Goal: Information Seeking & Learning: Check status

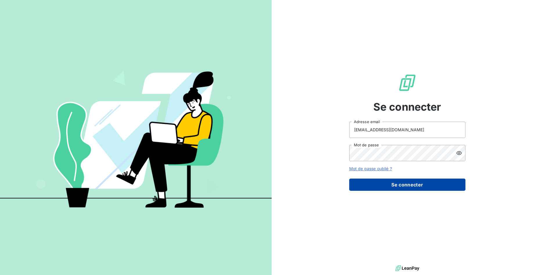
click at [383, 182] on button "Se connecter" at bounding box center [407, 185] width 116 height 12
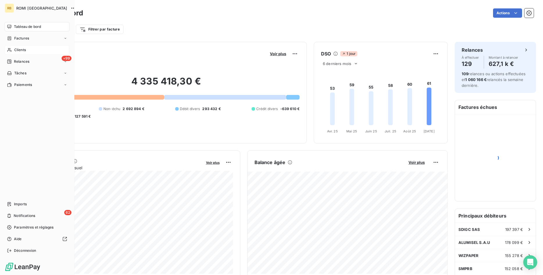
click at [27, 51] on div "Clients" at bounding box center [37, 49] width 65 height 9
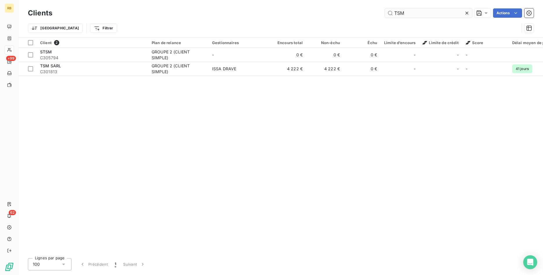
drag, startPoint x: 436, startPoint y: 12, endPoint x: 284, endPoint y: 15, distance: 152.1
click at [385, 15] on input "TSM" at bounding box center [428, 12] width 87 height 9
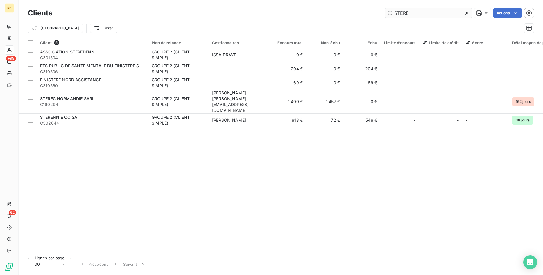
drag, startPoint x: 428, startPoint y: 12, endPoint x: 392, endPoint y: 13, distance: 35.1
click at [392, 13] on input "STERE" at bounding box center [428, 12] width 87 height 9
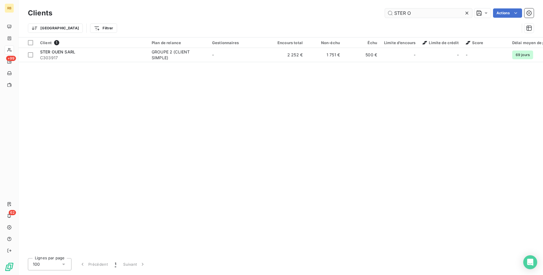
drag, startPoint x: 415, startPoint y: 14, endPoint x: 388, endPoint y: 14, distance: 27.6
click at [388, 14] on input "STER O" at bounding box center [428, 12] width 87 height 9
drag, startPoint x: 413, startPoint y: 13, endPoint x: 377, endPoint y: 14, distance: 35.7
click at [385, 14] on input "[MEDICAL_DATA]" at bounding box center [428, 12] width 87 height 9
drag, startPoint x: 426, startPoint y: 16, endPoint x: 318, endPoint y: 12, distance: 107.8
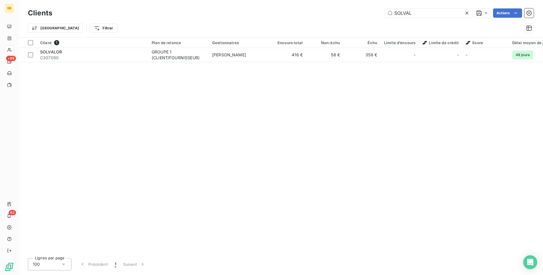
click at [385, 12] on input "SOLVAL" at bounding box center [428, 12] width 87 height 9
drag, startPoint x: 422, startPoint y: 12, endPoint x: 384, endPoint y: 12, distance: 38.0
click at [385, 12] on input "PLEDI" at bounding box center [428, 12] width 87 height 9
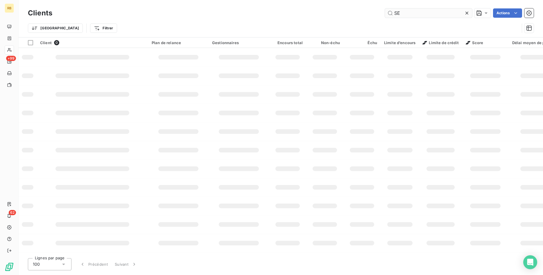
type input "S"
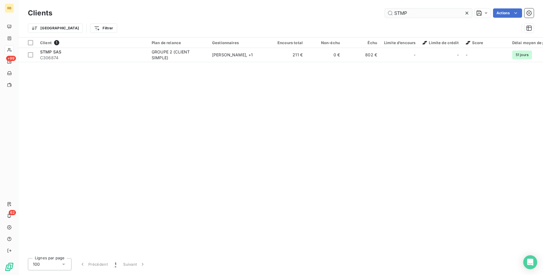
drag, startPoint x: 439, startPoint y: 13, endPoint x: 327, endPoint y: 6, distance: 112.0
click at [385, 8] on input "STMP" at bounding box center [428, 12] width 87 height 9
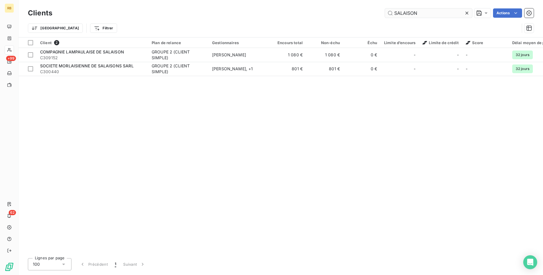
drag, startPoint x: 417, startPoint y: 14, endPoint x: 371, endPoint y: 13, distance: 45.3
click at [385, 13] on input "SALAISON" at bounding box center [428, 12] width 87 height 9
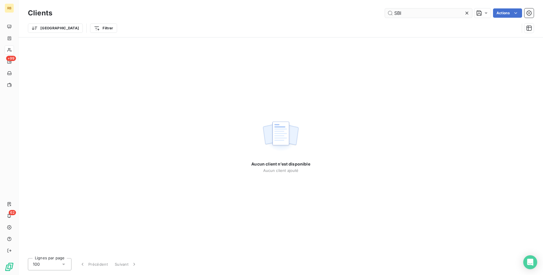
drag, startPoint x: 420, startPoint y: 13, endPoint x: 368, endPoint y: 13, distance: 51.4
click at [385, 13] on input "SBI" at bounding box center [428, 12] width 87 height 9
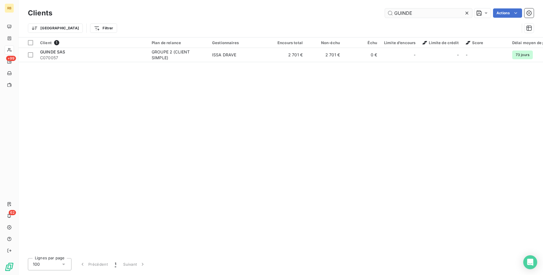
drag, startPoint x: 403, startPoint y: 13, endPoint x: 357, endPoint y: 12, distance: 45.9
click at [385, 12] on input "GUINDE" at bounding box center [428, 12] width 87 height 9
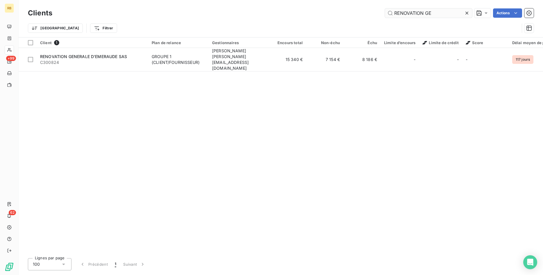
drag, startPoint x: 441, startPoint y: 13, endPoint x: 384, endPoint y: 13, distance: 56.6
click at [385, 13] on input "RENOVATION GE" at bounding box center [428, 12] width 87 height 9
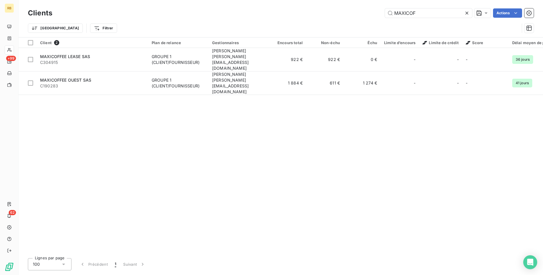
drag, startPoint x: 420, startPoint y: 10, endPoint x: 369, endPoint y: 11, distance: 50.5
click at [385, 11] on input "MAXICOF" at bounding box center [428, 12] width 87 height 9
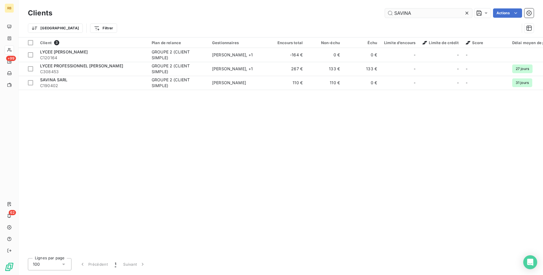
drag, startPoint x: 397, startPoint y: 13, endPoint x: 353, endPoint y: 12, distance: 43.6
click at [385, 12] on input "SAVINA" at bounding box center [428, 12] width 87 height 9
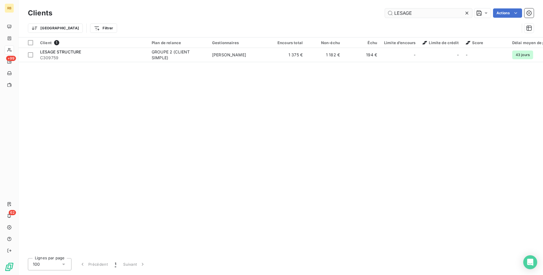
drag, startPoint x: 415, startPoint y: 12, endPoint x: 367, endPoint y: 10, distance: 47.4
click at [385, 10] on input "LESAGE" at bounding box center [428, 12] width 87 height 9
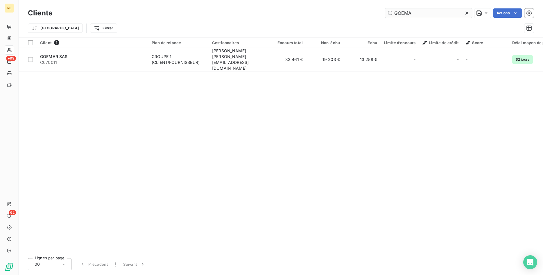
drag, startPoint x: 407, startPoint y: 10, endPoint x: 339, endPoint y: 5, distance: 67.9
click at [385, 8] on input "GOEMA" at bounding box center [428, 12] width 87 height 9
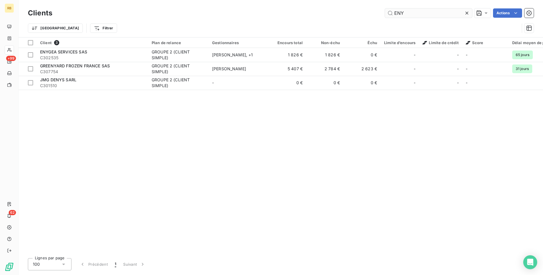
drag, startPoint x: 419, startPoint y: 12, endPoint x: 310, endPoint y: 12, distance: 108.9
click at [385, 12] on input "ENY" at bounding box center [428, 12] width 87 height 9
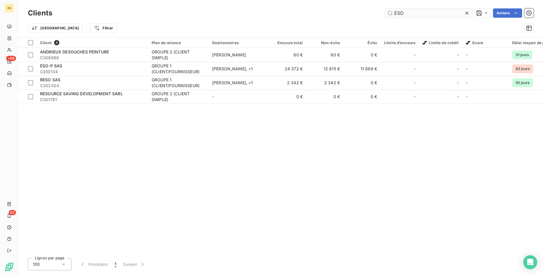
drag, startPoint x: 411, startPoint y: 12, endPoint x: 367, endPoint y: 10, distance: 44.5
click at [385, 10] on input "ESO" at bounding box center [428, 12] width 87 height 9
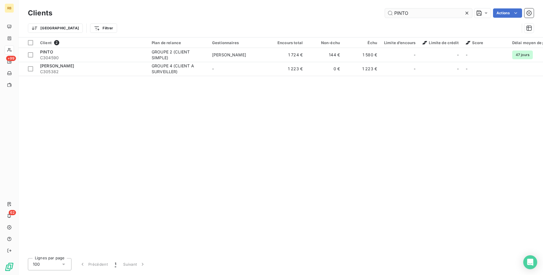
drag, startPoint x: 417, startPoint y: 10, endPoint x: 363, endPoint y: 5, distance: 53.4
click at [385, 8] on input "PINTO" at bounding box center [428, 12] width 87 height 9
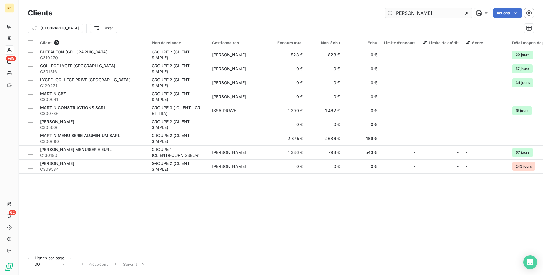
drag, startPoint x: 417, startPoint y: 12, endPoint x: 367, endPoint y: 9, distance: 50.9
click at [385, 9] on input "[PERSON_NAME]" at bounding box center [428, 12] width 87 height 9
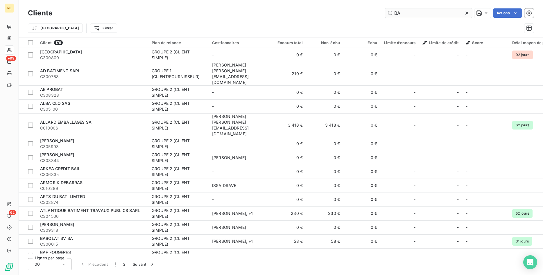
drag, startPoint x: 414, startPoint y: 11, endPoint x: 365, endPoint y: 6, distance: 48.7
click at [385, 8] on input "BA" at bounding box center [428, 12] width 87 height 9
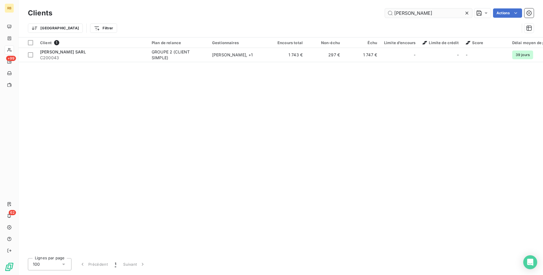
drag, startPoint x: 419, startPoint y: 13, endPoint x: 382, endPoint y: 12, distance: 36.9
click at [385, 12] on input "[PERSON_NAME]" at bounding box center [428, 12] width 87 height 9
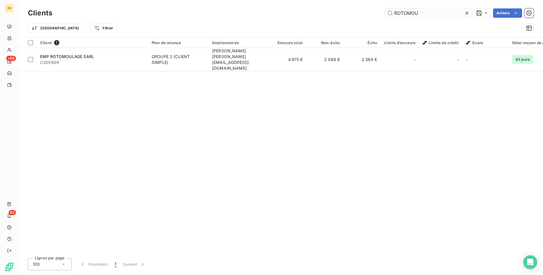
drag, startPoint x: 338, startPoint y: 1, endPoint x: 333, endPoint y: 1, distance: 5.2
click at [385, 8] on input "ROTOMOU" at bounding box center [428, 12] width 87 height 9
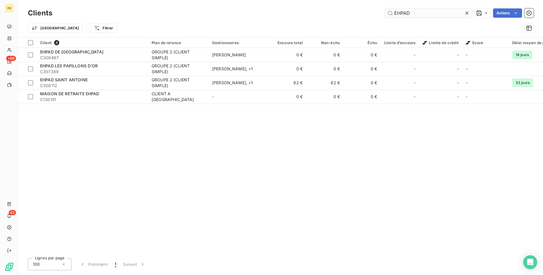
drag, startPoint x: 428, startPoint y: 14, endPoint x: 304, endPoint y: 6, distance: 124.5
click at [385, 8] on input "EHPAD" at bounding box center [428, 12] width 87 height 9
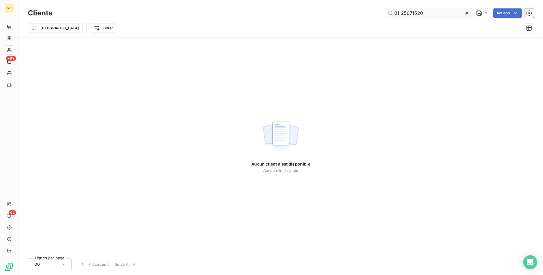
drag, startPoint x: 426, startPoint y: 13, endPoint x: 385, endPoint y: 8, distance: 40.9
click at [385, 8] on input "01-25071520" at bounding box center [428, 12] width 87 height 9
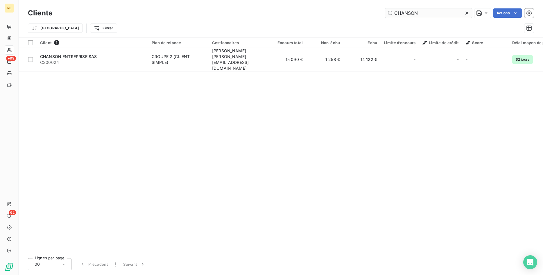
drag, startPoint x: 433, startPoint y: 10, endPoint x: 391, endPoint y: 6, distance: 41.7
click at [391, 8] on input "CHANSON" at bounding box center [428, 12] width 87 height 9
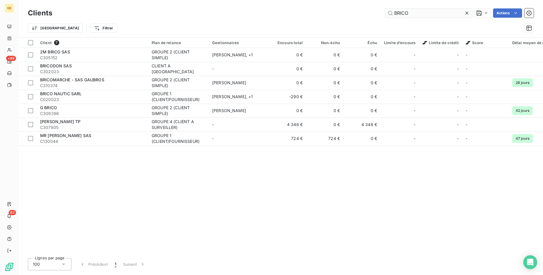
drag, startPoint x: 418, startPoint y: 10, endPoint x: 368, endPoint y: 11, distance: 50.2
click at [385, 11] on input "BRICO" at bounding box center [428, 12] width 87 height 9
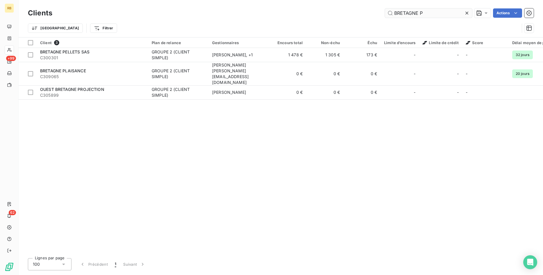
drag, startPoint x: 441, startPoint y: 15, endPoint x: 346, endPoint y: 12, distance: 95.0
click at [385, 12] on input "BRETAGNE P" at bounding box center [428, 12] width 87 height 9
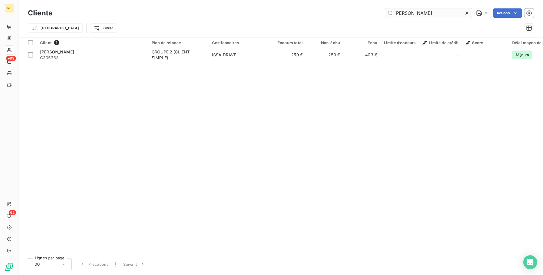
drag, startPoint x: 428, startPoint y: 12, endPoint x: 365, endPoint y: 10, distance: 62.7
click at [385, 10] on input "[PERSON_NAME]" at bounding box center [428, 12] width 87 height 9
drag, startPoint x: 420, startPoint y: 15, endPoint x: 302, endPoint y: 12, distance: 117.9
click at [385, 12] on input "BELLOI" at bounding box center [428, 12] width 87 height 9
drag, startPoint x: 428, startPoint y: 15, endPoint x: 327, endPoint y: 7, distance: 100.7
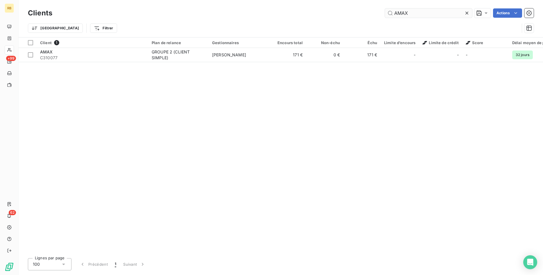
click at [385, 8] on input "AMAX" at bounding box center [428, 12] width 87 height 9
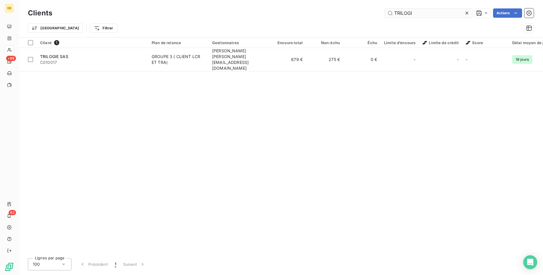
drag, startPoint x: 418, startPoint y: 12, endPoint x: 332, endPoint y: 7, distance: 85.8
click at [385, 8] on input "TRILOGI" at bounding box center [428, 12] width 87 height 9
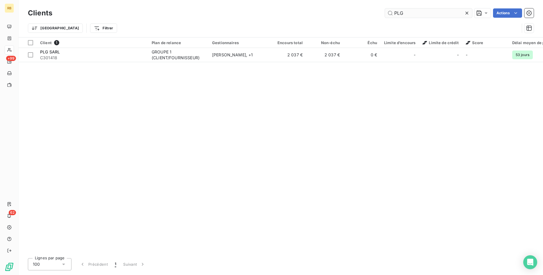
drag, startPoint x: 429, startPoint y: 15, endPoint x: 368, endPoint y: 14, distance: 61.5
click at [385, 14] on input "PLG" at bounding box center [428, 12] width 87 height 9
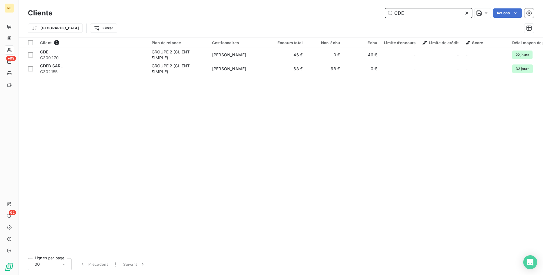
drag, startPoint x: 438, startPoint y: 17, endPoint x: 363, endPoint y: 16, distance: 74.9
click at [385, 16] on input "CDE" at bounding box center [428, 12] width 87 height 9
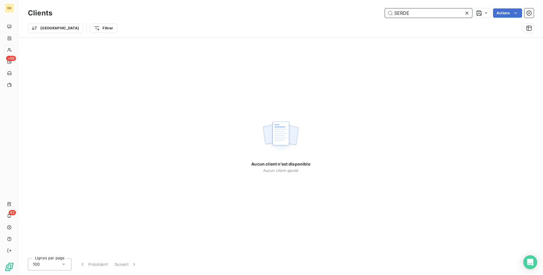
drag, startPoint x: 414, startPoint y: 11, endPoint x: 349, endPoint y: 12, distance: 65.3
click at [385, 12] on input "SERDE" at bounding box center [428, 12] width 87 height 9
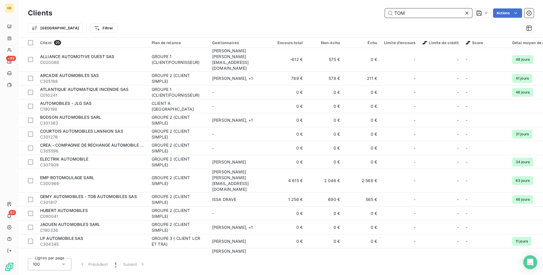
drag, startPoint x: 415, startPoint y: 13, endPoint x: 293, endPoint y: 10, distance: 122.3
click at [385, 10] on input "TOM" at bounding box center [428, 12] width 87 height 9
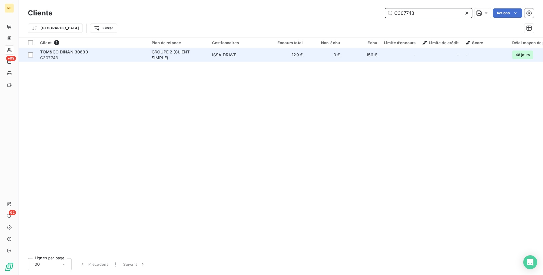
type input "C307743"
click at [284, 59] on td "129 €" at bounding box center [287, 55] width 37 height 14
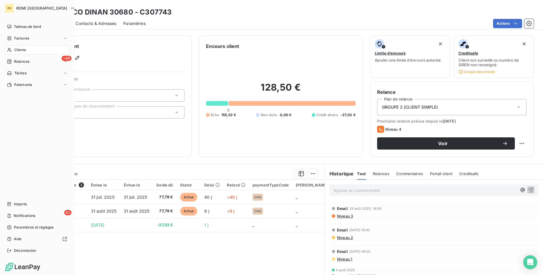
click at [32, 49] on div "Clients" at bounding box center [37, 49] width 65 height 9
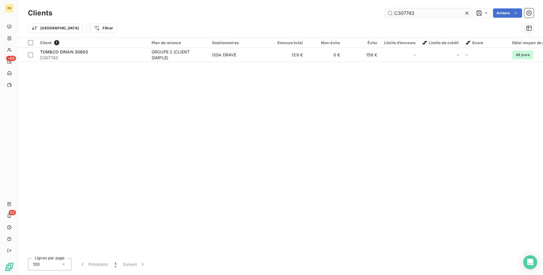
drag, startPoint x: 388, startPoint y: 13, endPoint x: 348, endPoint y: 14, distance: 39.5
click at [385, 14] on input "C307743" at bounding box center [428, 12] width 87 height 9
drag, startPoint x: 421, startPoint y: 17, endPoint x: 380, endPoint y: 16, distance: 40.4
click at [385, 16] on input "SBV" at bounding box center [428, 12] width 87 height 9
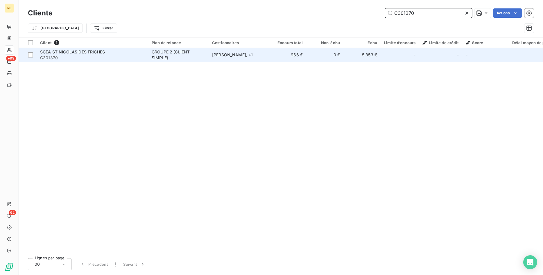
type input "C301370"
click at [226, 58] on td "[PERSON_NAME] , + 1" at bounding box center [238, 55] width 60 height 14
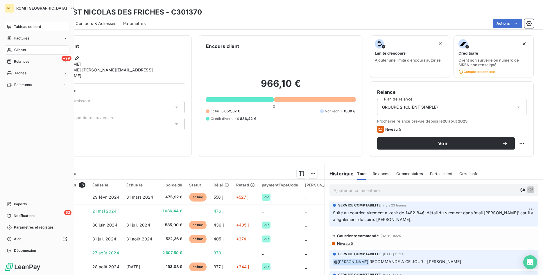
click at [13, 26] on div "Tableau de bord" at bounding box center [37, 26] width 65 height 9
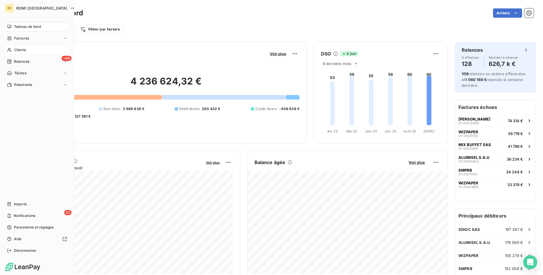
click at [36, 49] on div "Clients" at bounding box center [37, 49] width 65 height 9
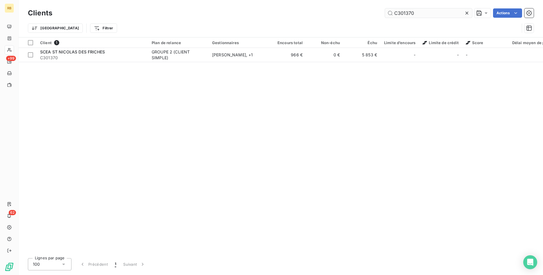
drag, startPoint x: 420, startPoint y: 15, endPoint x: 364, endPoint y: 7, distance: 56.3
click at [385, 8] on input "C301370" at bounding box center [428, 12] width 87 height 9
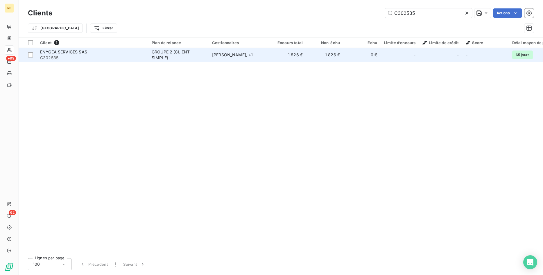
type input "C302535"
click at [324, 56] on td "1 826 €" at bounding box center [324, 55] width 37 height 14
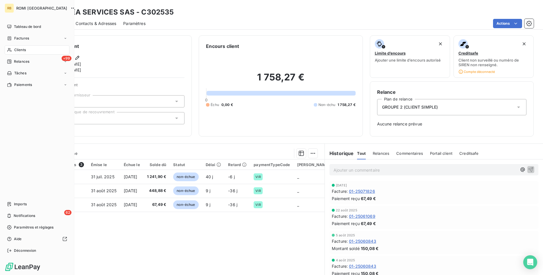
click at [18, 51] on span "Clients" at bounding box center [20, 49] width 12 height 5
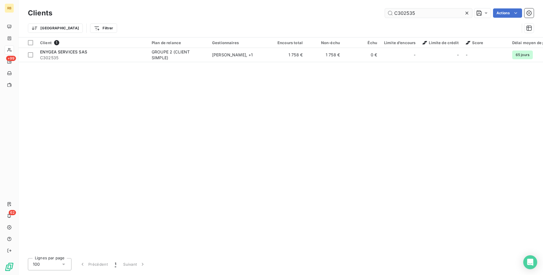
drag, startPoint x: 437, startPoint y: 13, endPoint x: 338, endPoint y: 8, distance: 100.0
click at [385, 8] on input "C302535" at bounding box center [428, 12] width 87 height 9
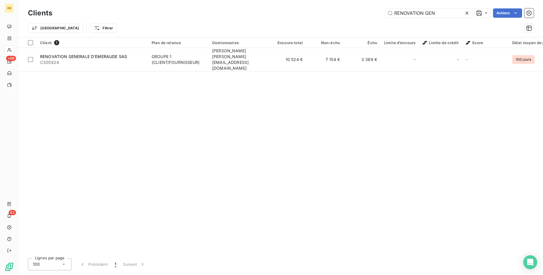
drag, startPoint x: 437, startPoint y: 12, endPoint x: 380, endPoint y: 6, distance: 57.5
click at [385, 12] on input "RENOVATION GEN" at bounding box center [428, 12] width 87 height 9
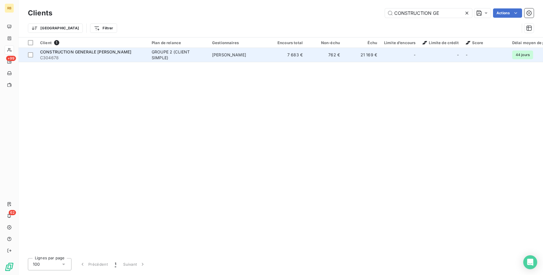
type input "CONSTRUCTION GE"
click at [179, 55] on div "GROUPE 2 (CLIENT SIMPLE)" at bounding box center [178, 55] width 53 height 12
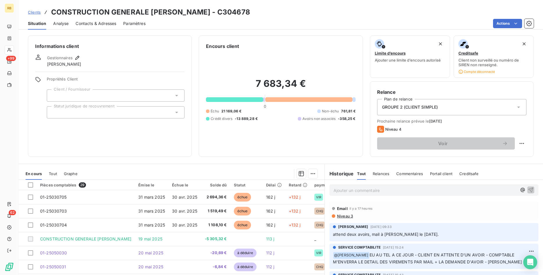
click at [346, 215] on span "Niveau 3" at bounding box center [344, 216] width 17 height 5
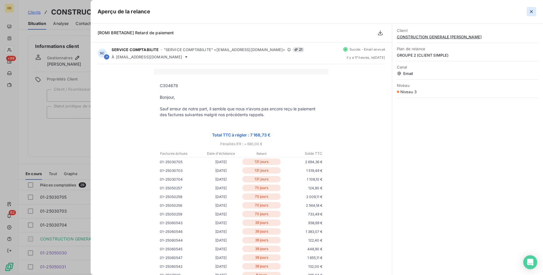
click at [532, 12] on icon "button" at bounding box center [531, 12] width 6 height 6
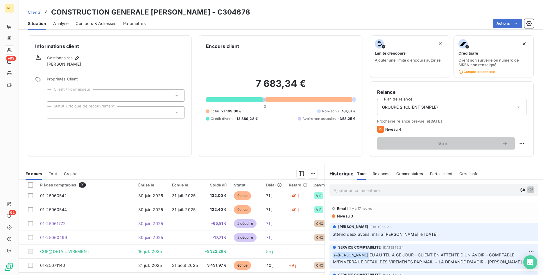
scroll to position [188, 0]
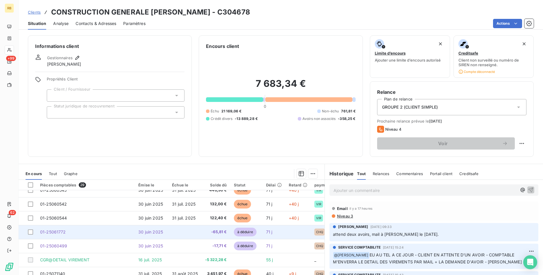
click at [209, 233] on span "-65,81 €" at bounding box center [216, 232] width 22 height 6
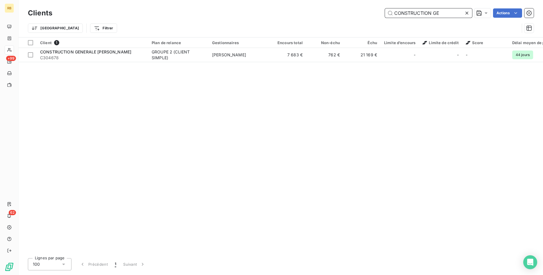
drag, startPoint x: 440, startPoint y: 13, endPoint x: 363, endPoint y: 13, distance: 76.9
click at [385, 13] on input "CONSTRUCTION GE" at bounding box center [428, 12] width 87 height 9
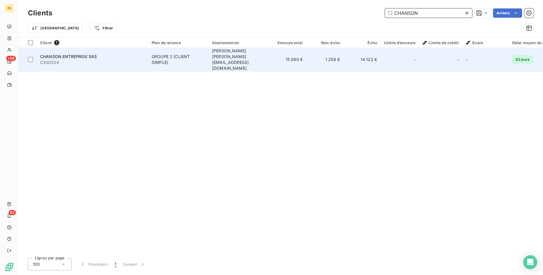
type input "CHANSON"
click at [235, 55] on td "[PERSON_NAME] [PERSON_NAME][EMAIL_ADDRESS][DOMAIN_NAME]" at bounding box center [238, 60] width 60 height 24
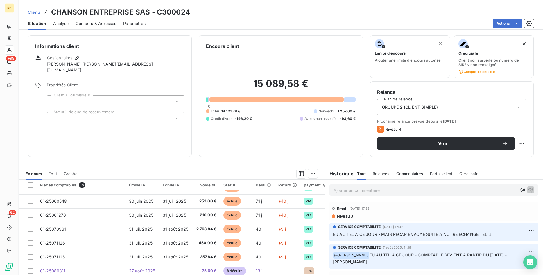
scroll to position [118, 0]
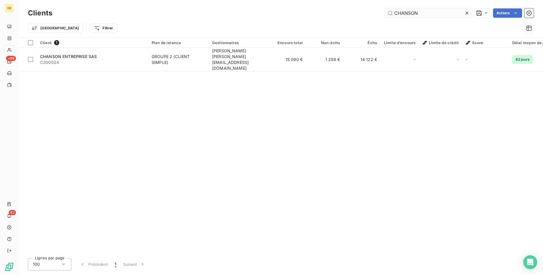
drag, startPoint x: 356, startPoint y: 10, endPoint x: 327, endPoint y: 10, distance: 29.0
click at [385, 10] on input "CHANSON" at bounding box center [428, 12] width 87 height 9
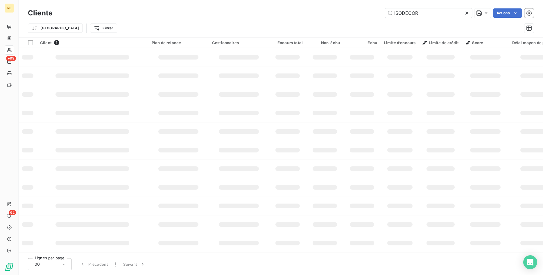
type input "ISODECOR"
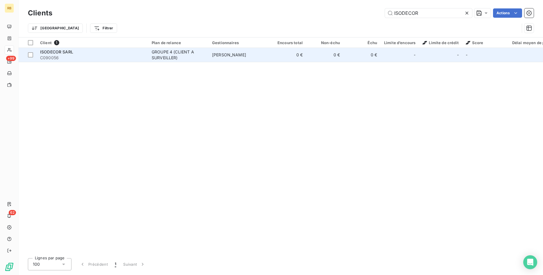
click at [232, 56] on span "[PERSON_NAME]" at bounding box center [229, 54] width 34 height 5
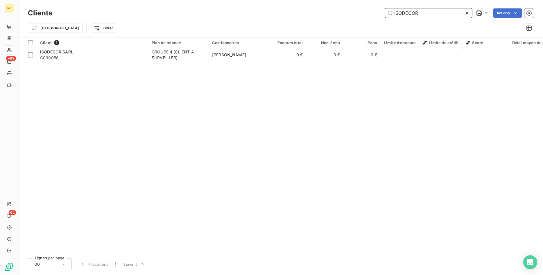
drag, startPoint x: 421, startPoint y: 14, endPoint x: 333, endPoint y: 12, distance: 88.6
click at [385, 12] on input "ISODECOR" at bounding box center [428, 12] width 87 height 9
drag, startPoint x: 424, startPoint y: 15, endPoint x: 356, endPoint y: 16, distance: 68.5
click at [385, 16] on input "ISODECOR" at bounding box center [428, 12] width 87 height 9
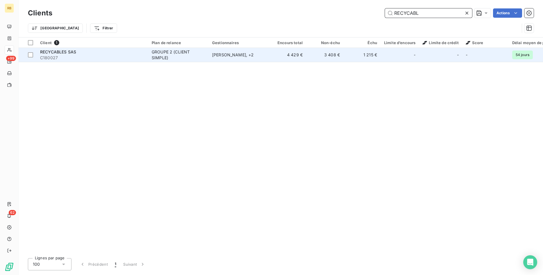
type input "RECYCABL"
click at [299, 57] on td "4 429 €" at bounding box center [287, 55] width 37 height 14
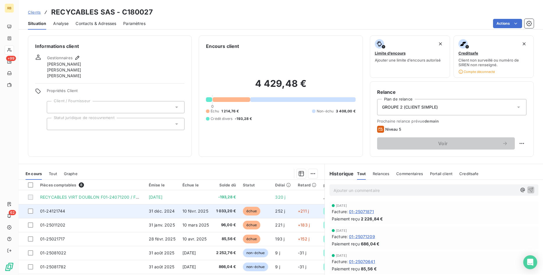
click at [232, 211] on span "1 033,20 €" at bounding box center [226, 211] width 20 height 6
click at [201, 213] on span "10 févr. 2025" at bounding box center [195, 210] width 26 height 5
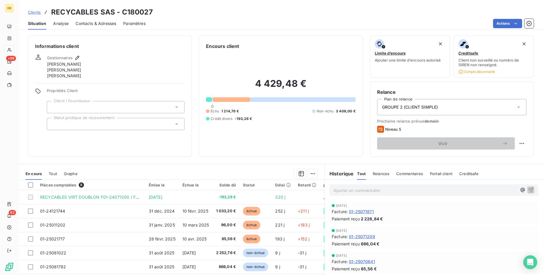
click at [348, 190] on p "Ajouter un commentaire ﻿" at bounding box center [424, 190] width 183 height 7
click at [436, 188] on p "TEL CE JOUR. ATTENTE AVOIR" at bounding box center [424, 190] width 183 height 7
click at [531, 189] on icon "button" at bounding box center [530, 189] width 5 height 5
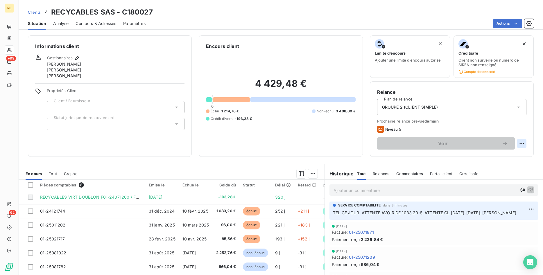
click at [522, 142] on html "RB +99 62 Clients RECYCABLES SAS - C180027 Situation Analyse Contacts & Adresse…" at bounding box center [271, 137] width 543 height 275
click at [512, 156] on div "Replanifier cette action" at bounding box center [497, 156] width 52 height 9
select select "8"
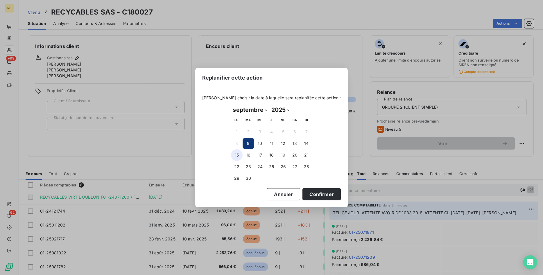
click at [238, 155] on button "15" at bounding box center [237, 155] width 12 height 12
click at [311, 191] on button "Confirmer" at bounding box center [321, 194] width 38 height 12
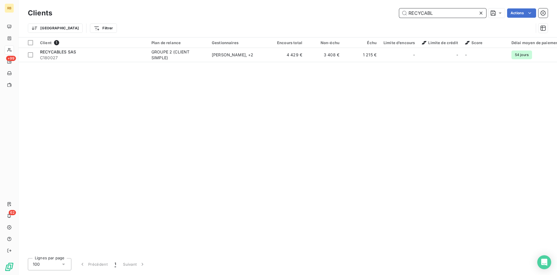
drag, startPoint x: 452, startPoint y: 17, endPoint x: 290, endPoint y: 19, distance: 161.7
click at [399, 18] on input "RECYCABL" at bounding box center [442, 12] width 87 height 9
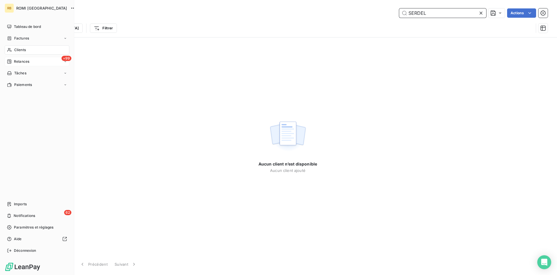
type input "SERDEL"
click at [31, 61] on div "+99 Relances" at bounding box center [37, 61] width 65 height 9
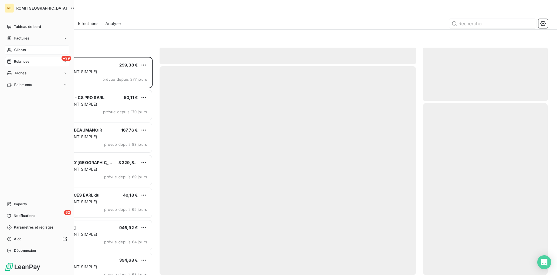
scroll to position [218, 125]
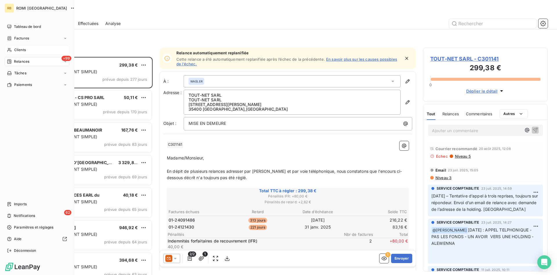
click at [39, 51] on div "Clients" at bounding box center [37, 49] width 65 height 9
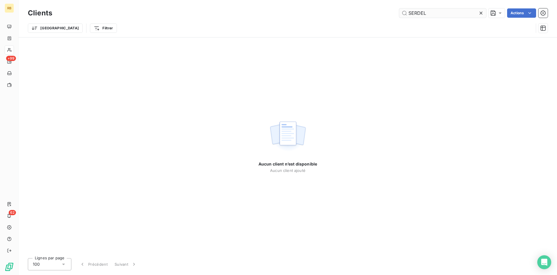
drag, startPoint x: 441, startPoint y: 12, endPoint x: 382, endPoint y: 13, distance: 58.4
click at [399, 13] on input "SERDEL" at bounding box center [442, 12] width 87 height 9
click at [430, 15] on input "TOMCO" at bounding box center [442, 12] width 87 height 9
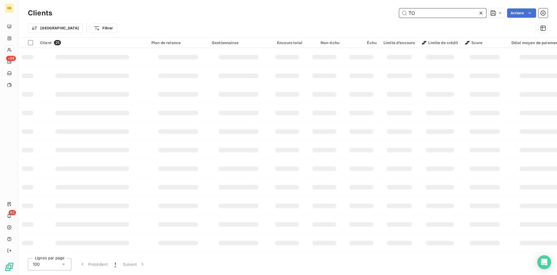
type input "T"
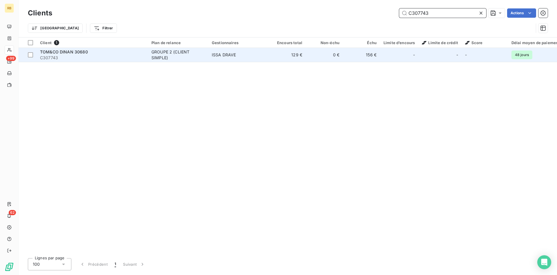
type input "C307743"
click at [192, 55] on div "GROUPE 2 (CLIENT SIMPLE)" at bounding box center [178, 55] width 53 height 12
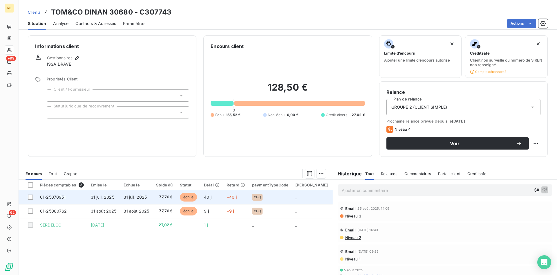
click at [167, 195] on span "77,76 €" at bounding box center [164, 197] width 17 height 6
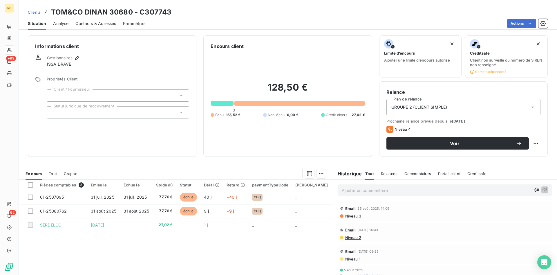
click at [93, 22] on span "Contacts & Adresses" at bounding box center [95, 24] width 41 height 6
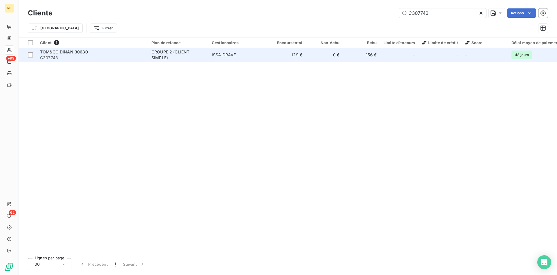
click at [201, 55] on div "GROUPE 2 (CLIENT SIMPLE)" at bounding box center [178, 55] width 53 height 12
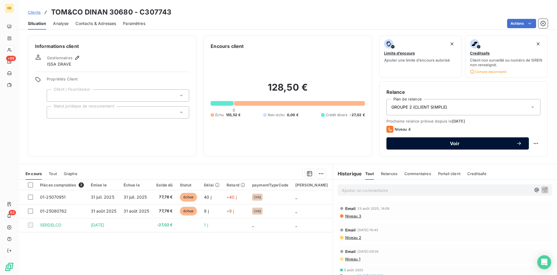
click at [464, 145] on span "Voir" at bounding box center [455, 143] width 123 height 5
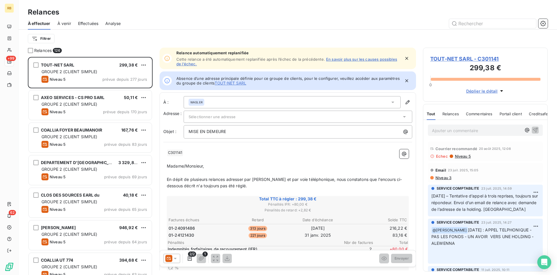
scroll to position [218, 125]
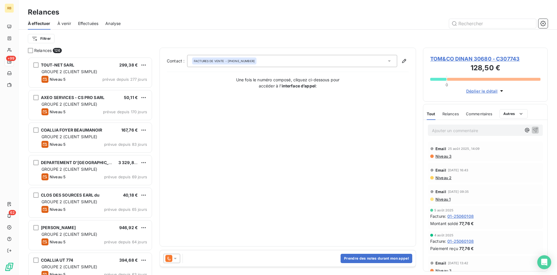
click at [179, 258] on div at bounding box center [171, 258] width 17 height 9
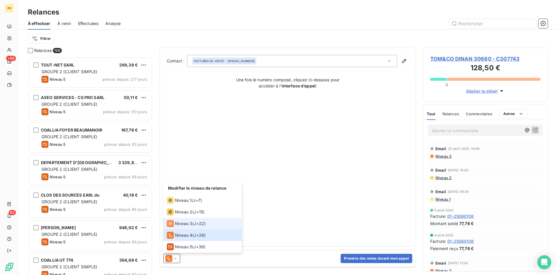
click at [198, 223] on span "J+22 )" at bounding box center [200, 224] width 12 height 6
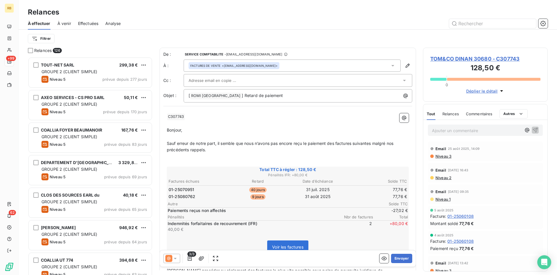
click at [218, 84] on input "text" at bounding box center [220, 80] width 62 height 9
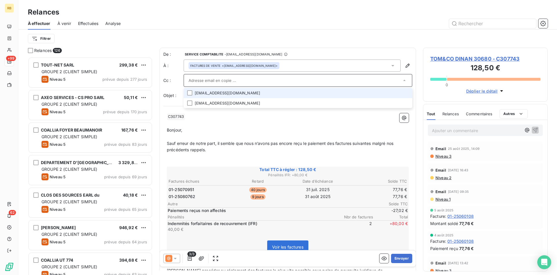
click at [235, 94] on li "[EMAIL_ADDRESS][DOMAIN_NAME]" at bounding box center [298, 93] width 229 height 10
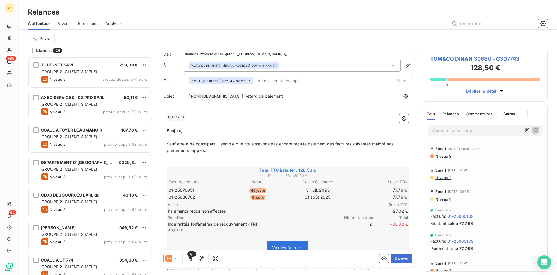
click at [309, 127] on p "﻿" at bounding box center [288, 124] width 242 height 7
click at [400, 257] on button "Envoyer" at bounding box center [401, 258] width 21 height 9
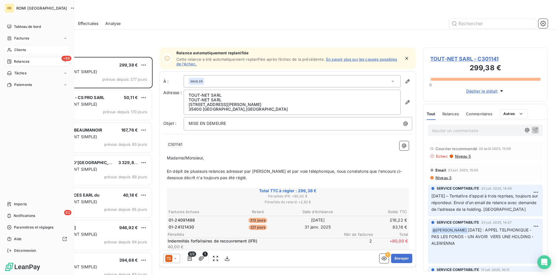
click at [24, 50] on span "Clients" at bounding box center [20, 49] width 12 height 5
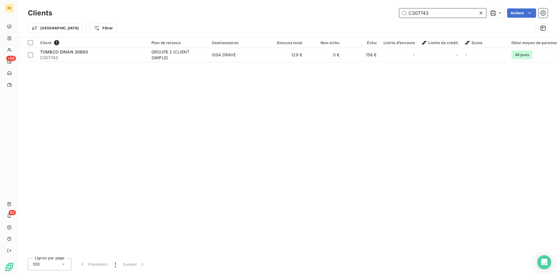
drag, startPoint x: 435, startPoint y: 15, endPoint x: 267, endPoint y: 14, distance: 167.5
click at [399, 14] on input "C307743" at bounding box center [442, 12] width 87 height 9
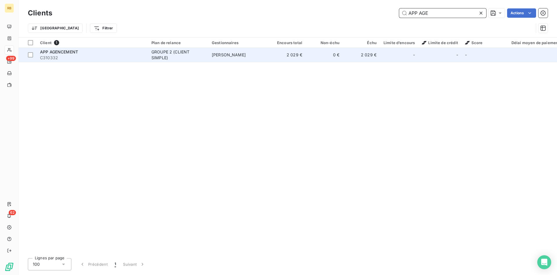
type input "APP AGE"
click at [230, 52] on td "[PERSON_NAME]" at bounding box center [238, 55] width 60 height 14
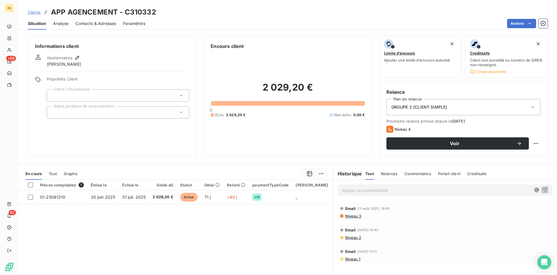
click at [352, 190] on p "Ajouter un commentaire ﻿" at bounding box center [436, 190] width 189 height 7
click at [104, 22] on span "Contacts & Adresses" at bounding box center [95, 24] width 41 height 6
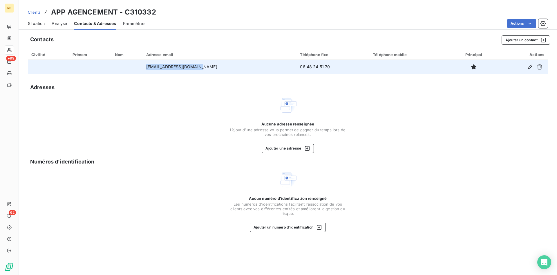
drag, startPoint x: 214, startPoint y: 68, endPoint x: 102, endPoint y: 70, distance: 111.8
click at [102, 70] on tr "[EMAIL_ADDRESS][DOMAIN_NAME] 06 48 24 51 70" at bounding box center [288, 67] width 520 height 14
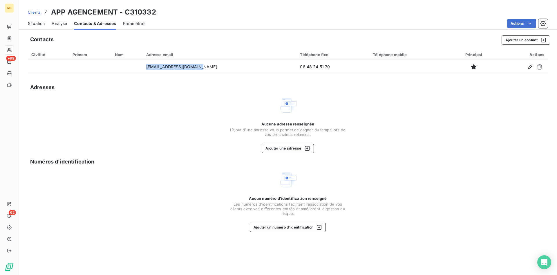
copy tr "[EMAIL_ADDRESS][DOMAIN_NAME]"
click at [33, 21] on span "Situation" at bounding box center [36, 24] width 17 height 6
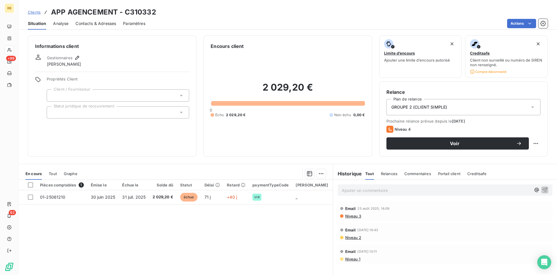
click at [377, 191] on p "Ajouter un commentaire ﻿" at bounding box center [436, 190] width 189 height 7
click at [542, 188] on icon "button" at bounding box center [545, 189] width 5 height 5
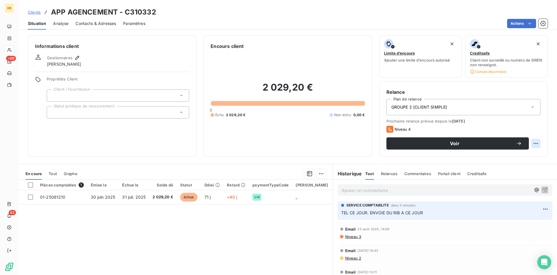
click at [538, 141] on html "RB +99 62 Clients APP AGENCEMENT - C310332 Situation Analyse Contacts & Adresse…" at bounding box center [278, 137] width 557 height 275
click at [532, 157] on div "Replanifier cette action" at bounding box center [512, 156] width 52 height 9
select select "8"
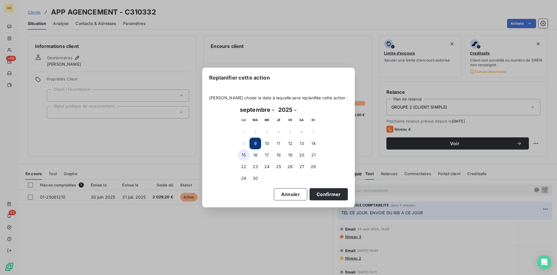
click at [243, 157] on button "15" at bounding box center [244, 155] width 12 height 12
click at [331, 194] on button "Confirmer" at bounding box center [329, 194] width 38 height 12
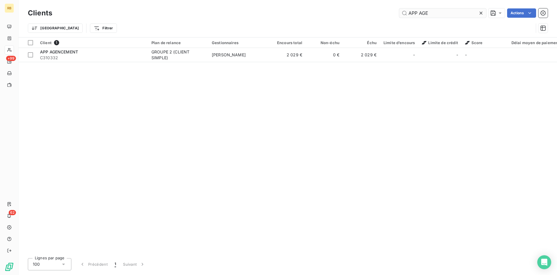
drag, startPoint x: 428, startPoint y: 15, endPoint x: 370, endPoint y: 13, distance: 58.1
click at [399, 13] on input "APP AGE" at bounding box center [442, 12] width 87 height 9
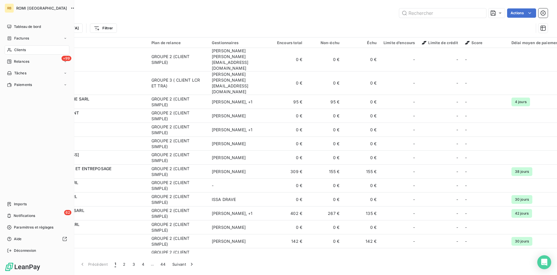
click at [32, 51] on div "Clients" at bounding box center [37, 49] width 65 height 9
click at [33, 51] on div "Clients" at bounding box center [37, 49] width 65 height 9
click at [24, 25] on span "Tableau de bord" at bounding box center [27, 26] width 27 height 5
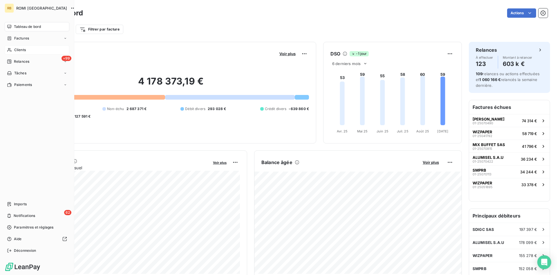
click at [21, 49] on span "Clients" at bounding box center [20, 49] width 12 height 5
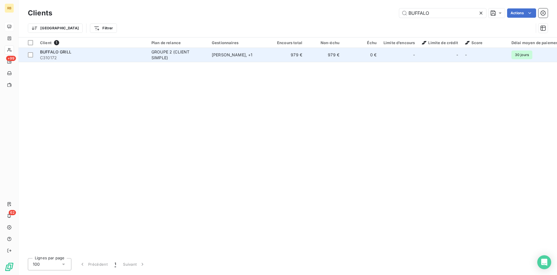
type input "BUFFALO"
click at [228, 53] on div "[PERSON_NAME] , + 1" at bounding box center [238, 55] width 53 height 6
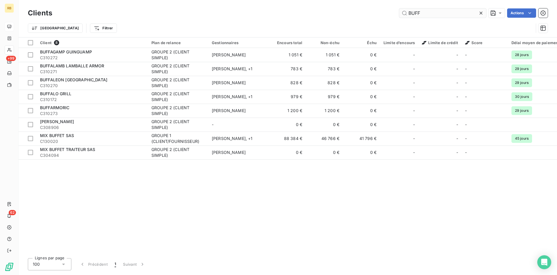
drag, startPoint x: 427, startPoint y: 12, endPoint x: 341, endPoint y: 8, distance: 85.5
click at [399, 8] on input "BUFF" at bounding box center [442, 12] width 87 height 9
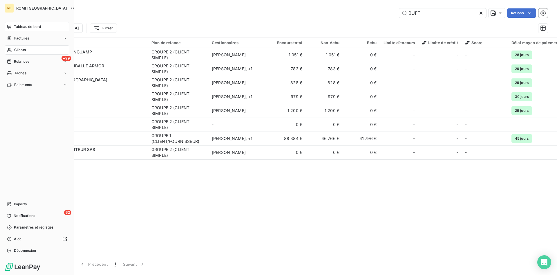
type input "BUFF"
click at [38, 50] on div "Clients" at bounding box center [37, 49] width 65 height 9
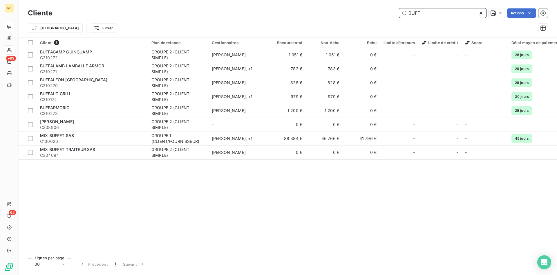
drag, startPoint x: 425, startPoint y: 13, endPoint x: 380, endPoint y: 13, distance: 45.0
click at [399, 13] on input "BUFF" at bounding box center [442, 12] width 87 height 9
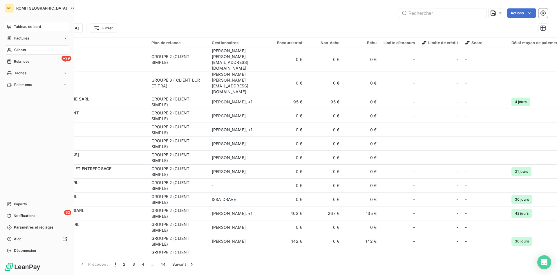
click at [28, 47] on div "Clients" at bounding box center [37, 49] width 65 height 9
click at [30, 27] on span "Tableau de bord" at bounding box center [27, 26] width 27 height 5
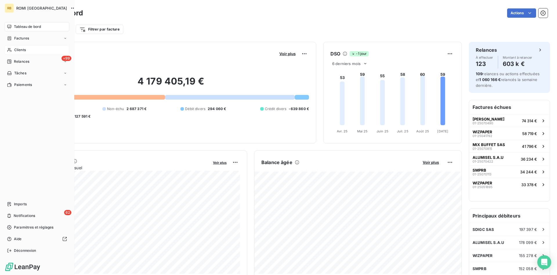
click at [17, 50] on span "Clients" at bounding box center [20, 49] width 12 height 5
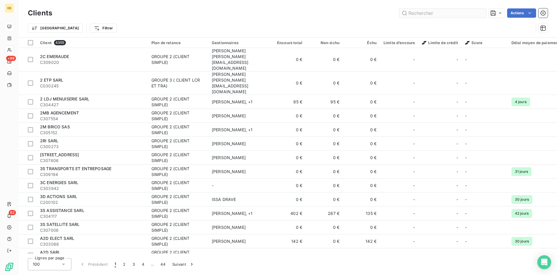
click at [416, 11] on input "text" at bounding box center [442, 12] width 87 height 9
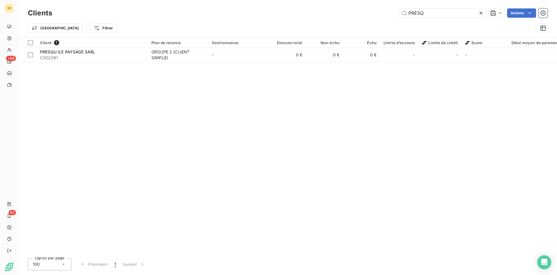
drag, startPoint x: 387, startPoint y: 11, endPoint x: 326, endPoint y: 11, distance: 61.2
click at [399, 11] on input "PRESQ" at bounding box center [442, 12] width 87 height 9
drag, startPoint x: 446, startPoint y: 11, endPoint x: 340, endPoint y: 11, distance: 106.5
click at [399, 11] on input "LE COQ" at bounding box center [442, 12] width 87 height 9
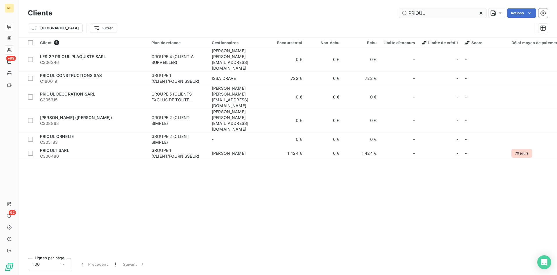
drag, startPoint x: 439, startPoint y: 10, endPoint x: 348, endPoint y: 2, distance: 91.0
click at [399, 8] on input "PRIOUL" at bounding box center [442, 12] width 87 height 9
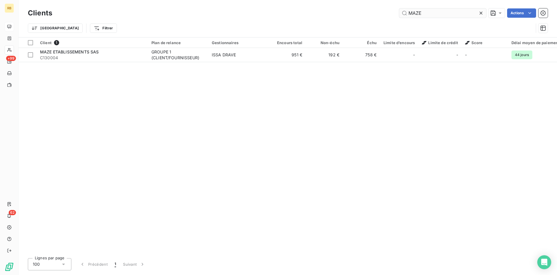
drag, startPoint x: 432, startPoint y: 12, endPoint x: 326, endPoint y: 12, distance: 106.2
click at [399, 12] on input "MAZE" at bounding box center [442, 12] width 87 height 9
drag, startPoint x: 440, startPoint y: 11, endPoint x: 347, endPoint y: 7, distance: 93.3
click at [399, 8] on input "DELAUNA" at bounding box center [442, 12] width 87 height 9
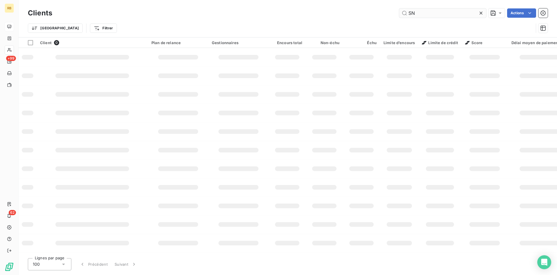
type input "S"
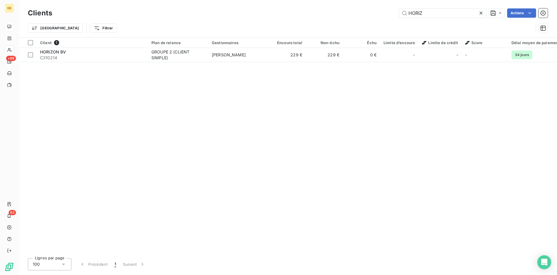
type input "HORIZ"
